Goal: Task Accomplishment & Management: Manage account settings

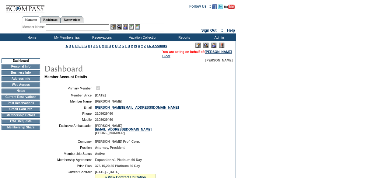
click at [214, 45] on img at bounding box center [213, 45] width 5 height 5
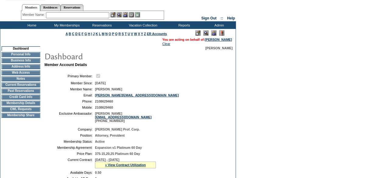
scroll to position [13, 0]
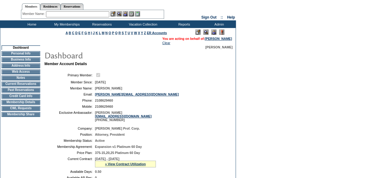
click at [19, 85] on td "Current Reservations" at bounding box center [21, 84] width 39 height 5
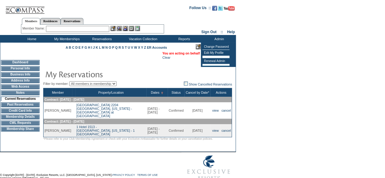
click at [201, 78] on td at bounding box center [137, 74] width 189 height 13
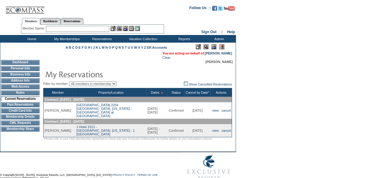
click at [26, 119] on td "Membership Details" at bounding box center [20, 116] width 39 height 5
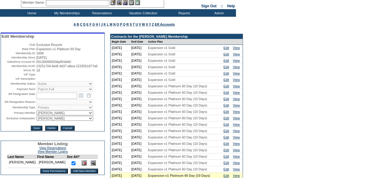
scroll to position [24, 0]
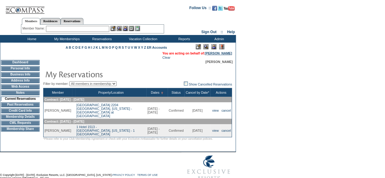
click at [225, 54] on link "[PERSON_NAME]" at bounding box center [218, 53] width 27 height 4
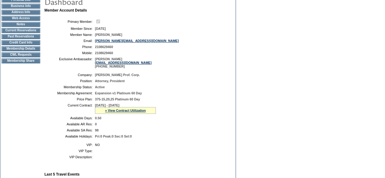
scroll to position [67, 0]
click at [136, 112] on link "» View Contract Utilization" at bounding box center [125, 110] width 41 height 4
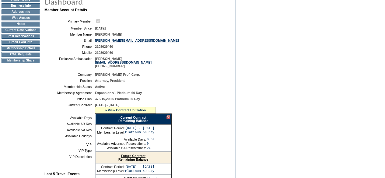
click at [138, 119] on link "Current Contract" at bounding box center [133, 118] width 26 height 4
click at [238, 61] on form "Follow Us ::" at bounding box center [192, 143] width 385 height 421
click at [183, 80] on table "Company: [PERSON_NAME] Prof. Corp. Position: Attorney, President Membership Sta…" at bounding box center [135, 105] width 183 height 70
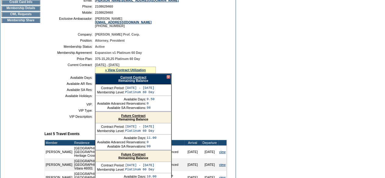
scroll to position [108, 0]
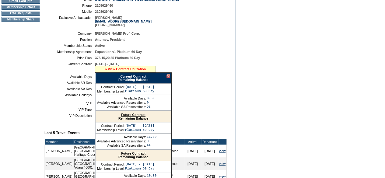
click at [128, 71] on link "» View Contract Utilization" at bounding box center [125, 69] width 41 height 4
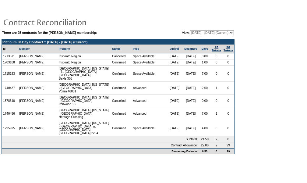
click at [219, 31] on select "11/02/04 - 11/30/05 12/01/05 - 11/30/06 12/01/06 - 11/30/07 12/01/07 - 11/30/08…" at bounding box center [212, 32] width 44 height 5
